Goal: Information Seeking & Learning: Learn about a topic

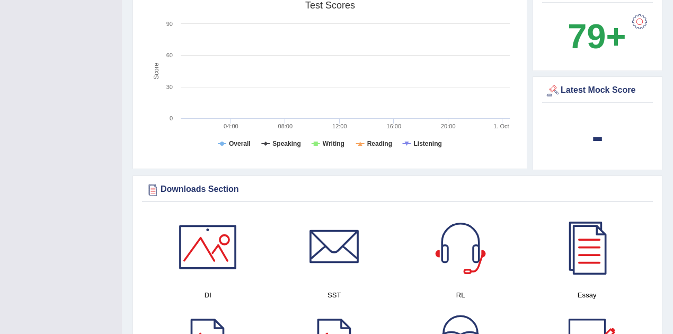
scroll to position [388, 0]
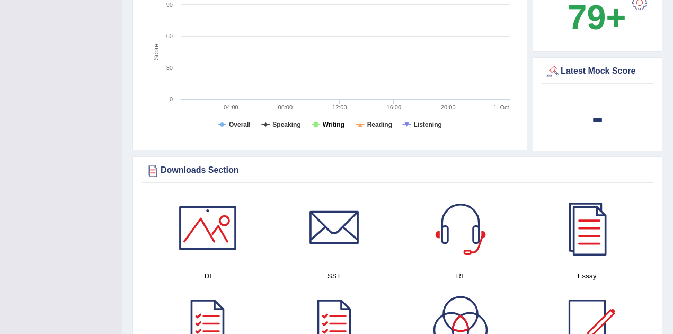
click at [330, 121] on tspan "Writing" at bounding box center [334, 124] width 22 height 7
click at [328, 121] on tspan "Writing" at bounding box center [334, 124] width 22 height 7
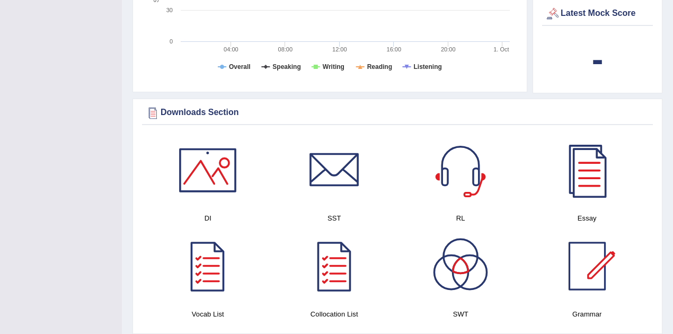
scroll to position [212, 0]
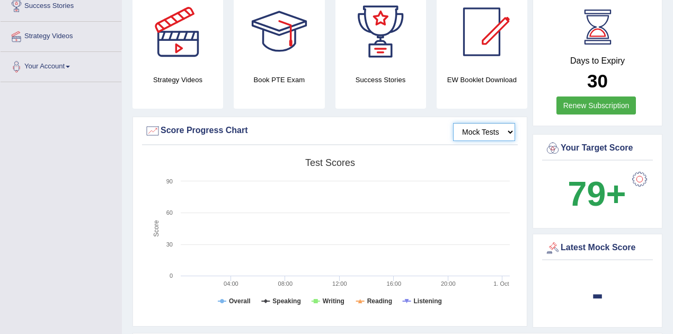
click at [502, 123] on select "Mock Tests" at bounding box center [484, 132] width 62 height 18
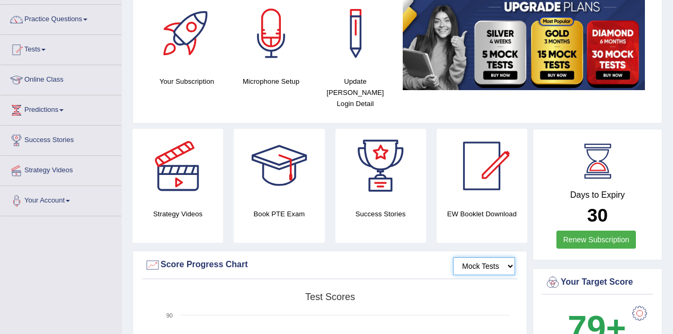
scroll to position [70, 0]
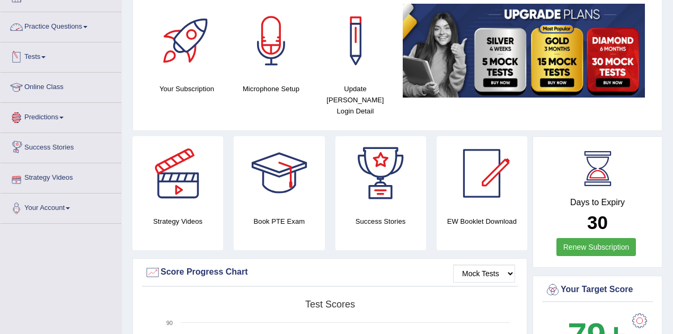
click at [71, 26] on link "Practice Questions" at bounding box center [61, 25] width 121 height 26
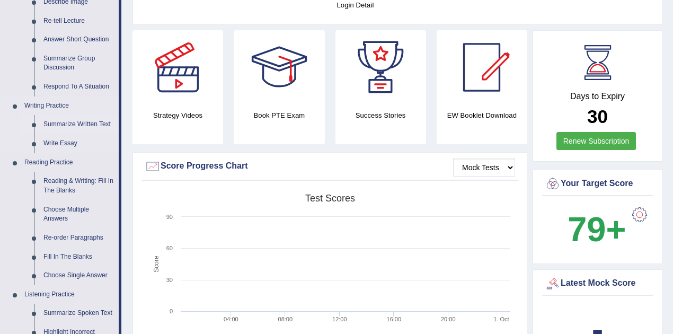
scroll to position [141, 0]
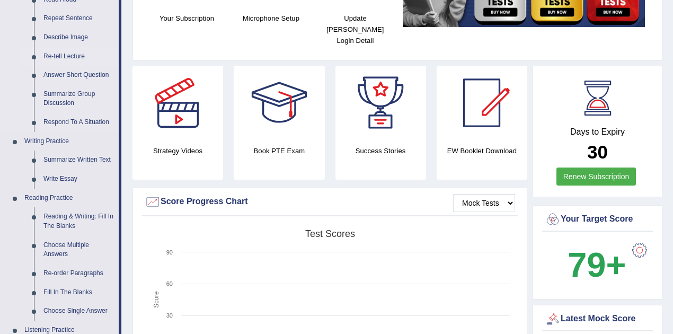
click at [64, 55] on link "Re-tell Lecture" at bounding box center [79, 56] width 80 height 19
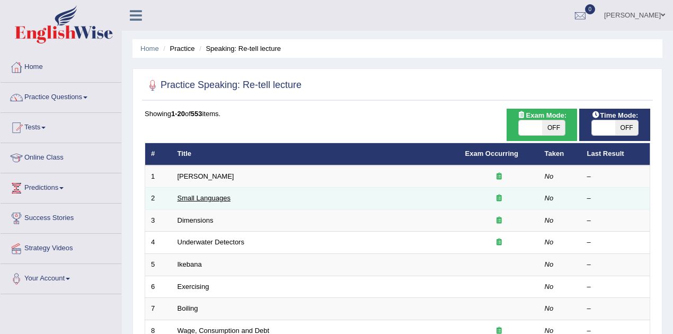
click at [211, 199] on link "Small Languages" at bounding box center [204, 198] width 53 height 8
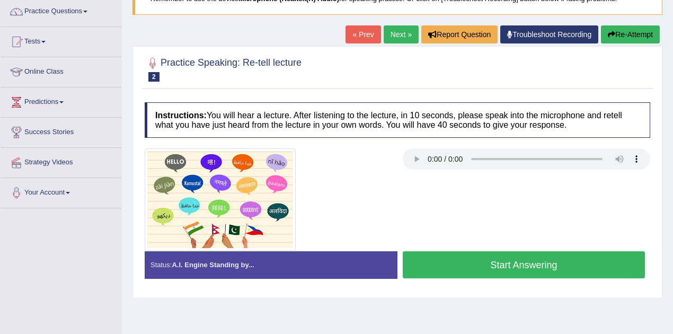
scroll to position [212, 0]
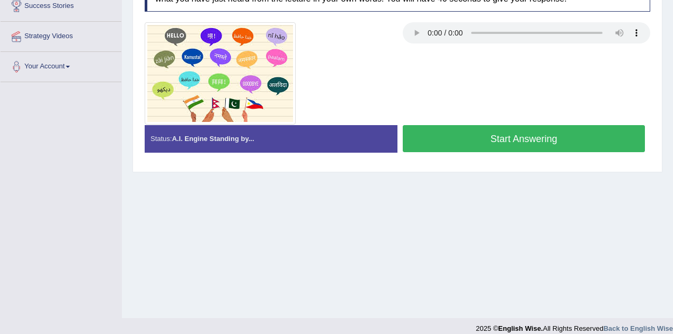
click at [312, 231] on div "Home Practice Speaking: Re-tell lecture Small Languages * Remember to use the d…" at bounding box center [397, 53] width 551 height 530
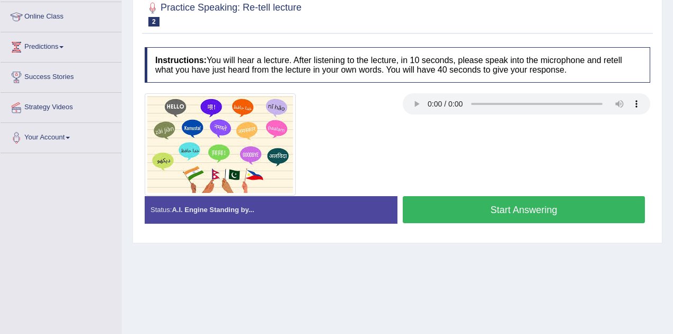
scroll to position [141, 0]
click at [500, 206] on button "Start Answering" at bounding box center [524, 209] width 242 height 27
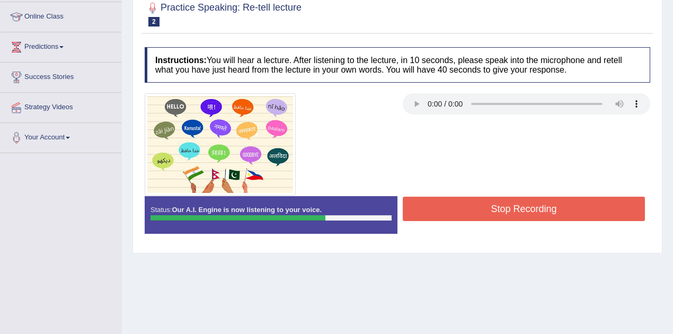
click at [500, 206] on button "Stop Recording" at bounding box center [524, 209] width 242 height 24
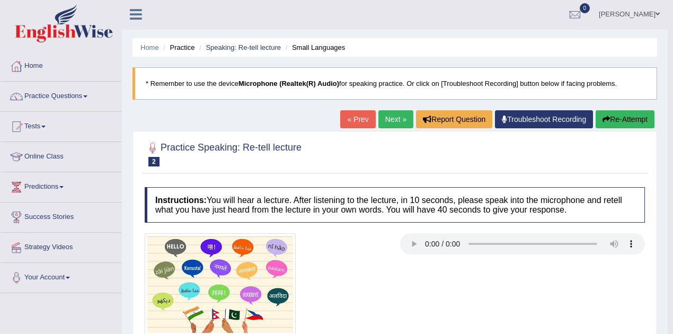
scroll to position [0, 0]
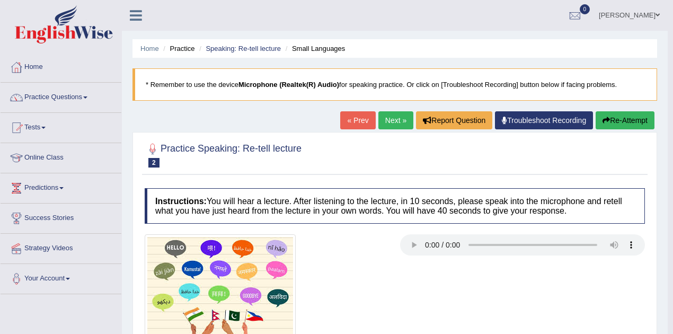
click at [618, 120] on button "Re-Attempt" at bounding box center [625, 120] width 59 height 18
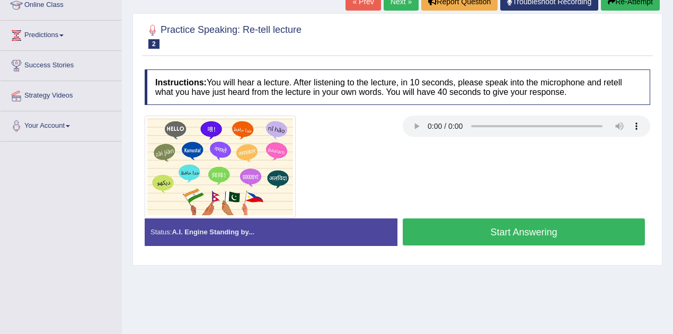
scroll to position [212, 0]
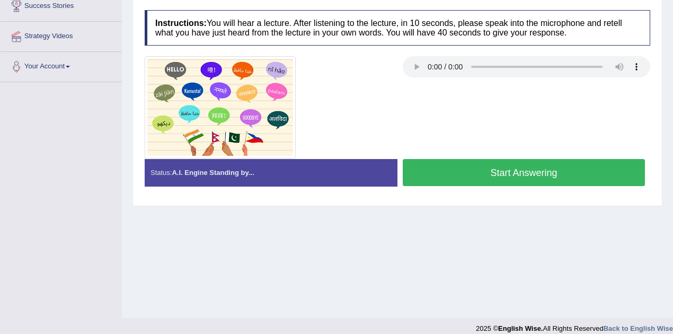
click at [491, 172] on button "Start Answering" at bounding box center [524, 172] width 242 height 27
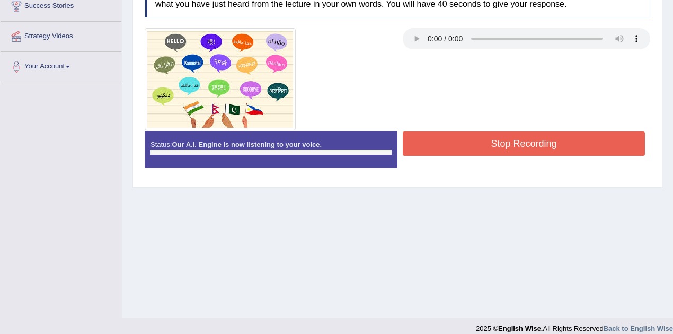
scroll to position [176, 0]
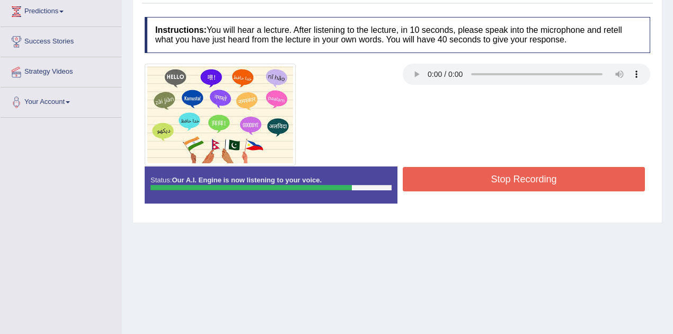
click at [526, 174] on button "Stop Recording" at bounding box center [524, 179] width 242 height 24
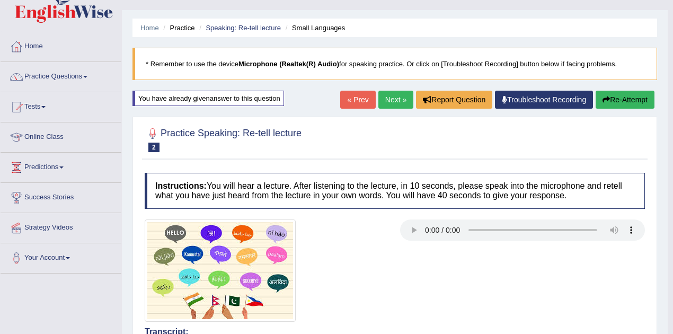
scroll to position [18, 0]
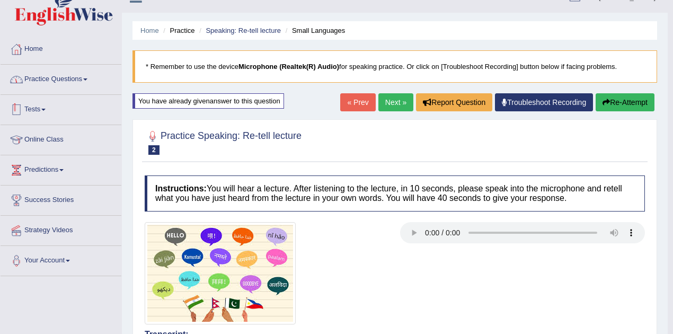
click at [87, 76] on link "Practice Questions" at bounding box center [61, 78] width 121 height 26
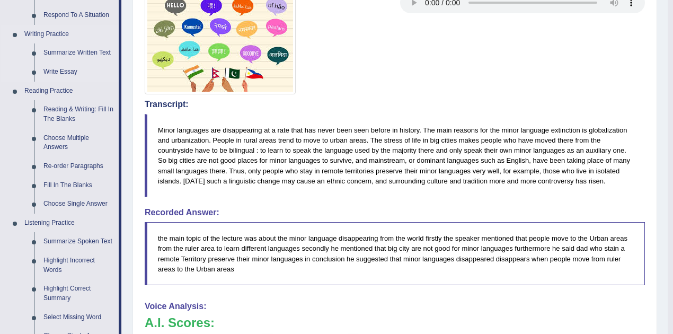
scroll to position [265, 0]
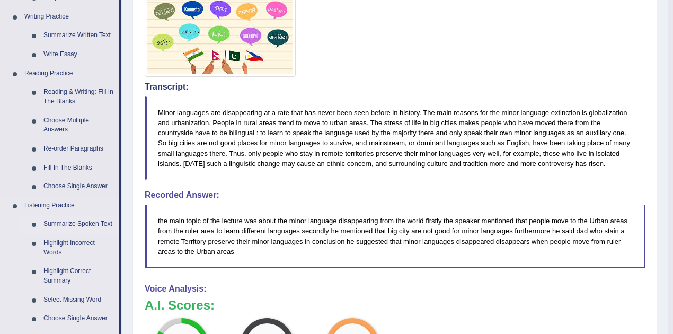
click at [81, 225] on link "Summarize Spoken Text" at bounding box center [79, 224] width 80 height 19
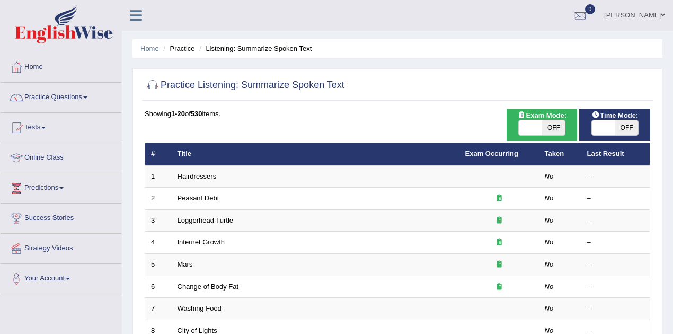
click at [553, 126] on span "OFF" at bounding box center [553, 127] width 23 height 15
checkbox input "true"
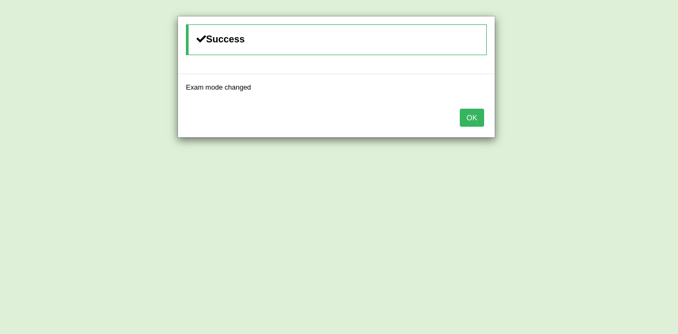
click at [475, 117] on button "OK" at bounding box center [472, 118] width 24 height 18
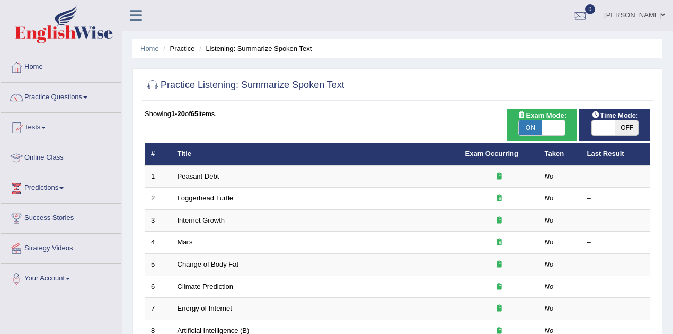
click at [536, 129] on span "ON" at bounding box center [530, 127] width 23 height 15
checkbox input "false"
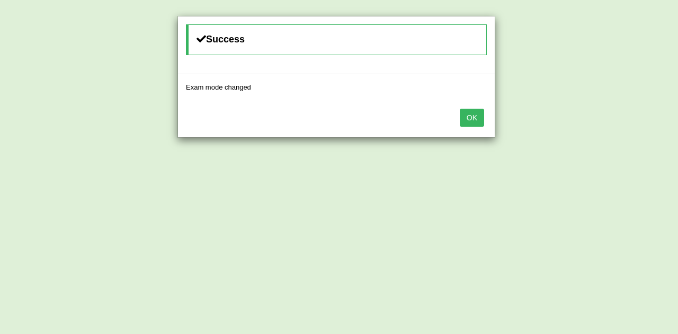
click at [466, 113] on button "OK" at bounding box center [472, 118] width 24 height 18
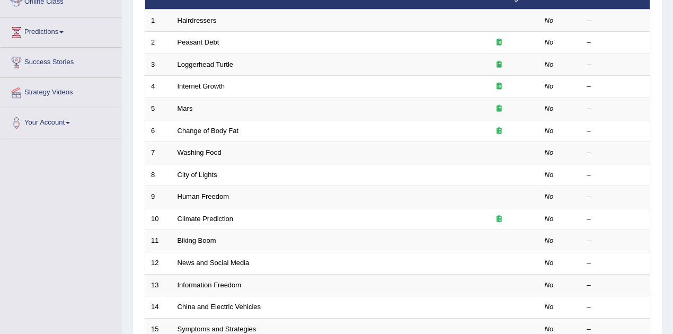
scroll to position [150, 0]
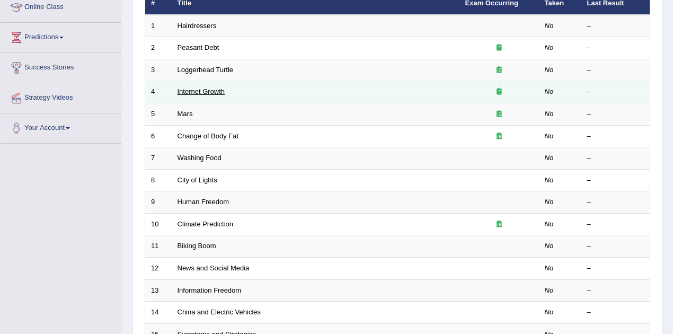
click at [201, 91] on link "Internet Growth" at bounding box center [202, 91] width 48 height 8
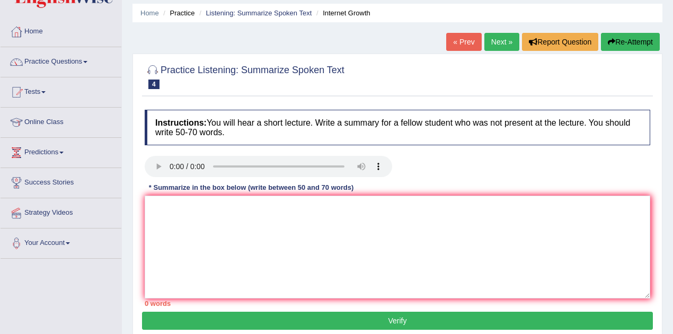
scroll to position [35, 0]
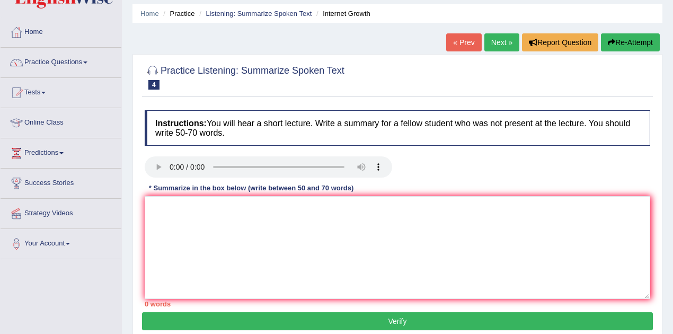
click at [500, 45] on link "Next »" at bounding box center [501, 42] width 35 height 18
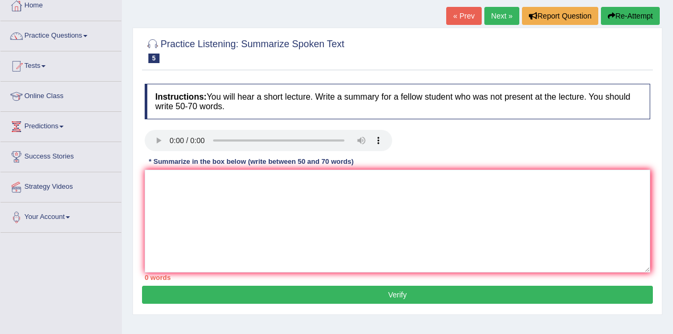
scroll to position [70, 0]
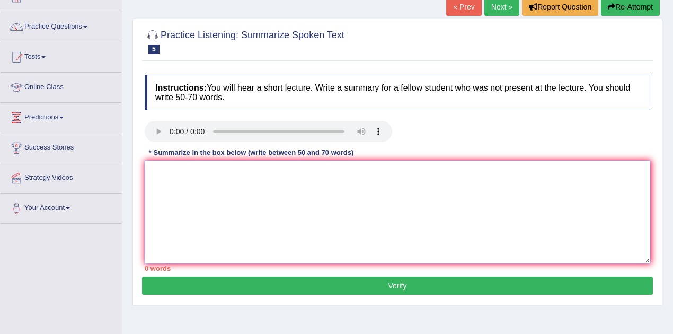
click at [208, 217] on textarea at bounding box center [398, 212] width 506 height 103
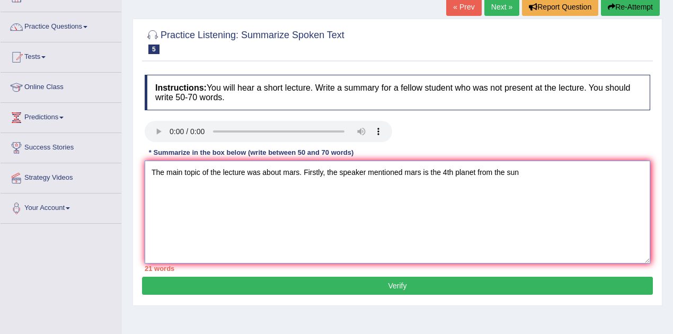
type textarea "The main topic of the lecture was about mars. Firstly, the speaker mentioned ma…"
click at [525, 173] on textarea "The main topic of the lecture was about mars. Firstly, the speaker mentioned ma…" at bounding box center [398, 212] width 506 height 103
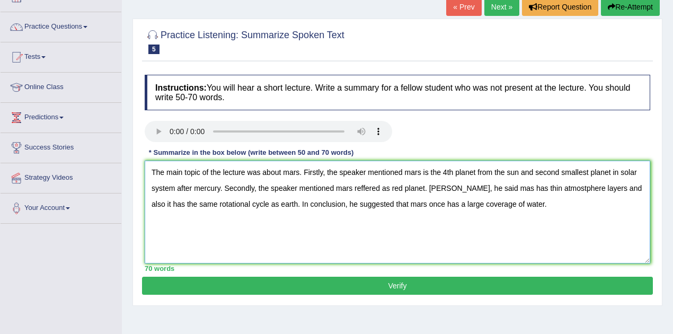
type textarea "The main topic of the lecture was about mars. Firstly, the speaker mentioned ma…"
click at [413, 285] on button "Verify" at bounding box center [397, 286] width 511 height 18
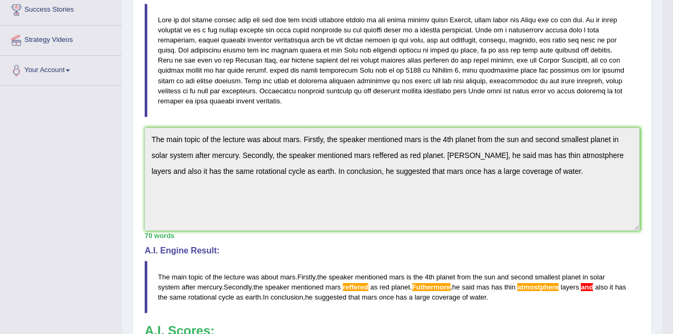
scroll to position [209, 0]
